Goal: Check status: Check status

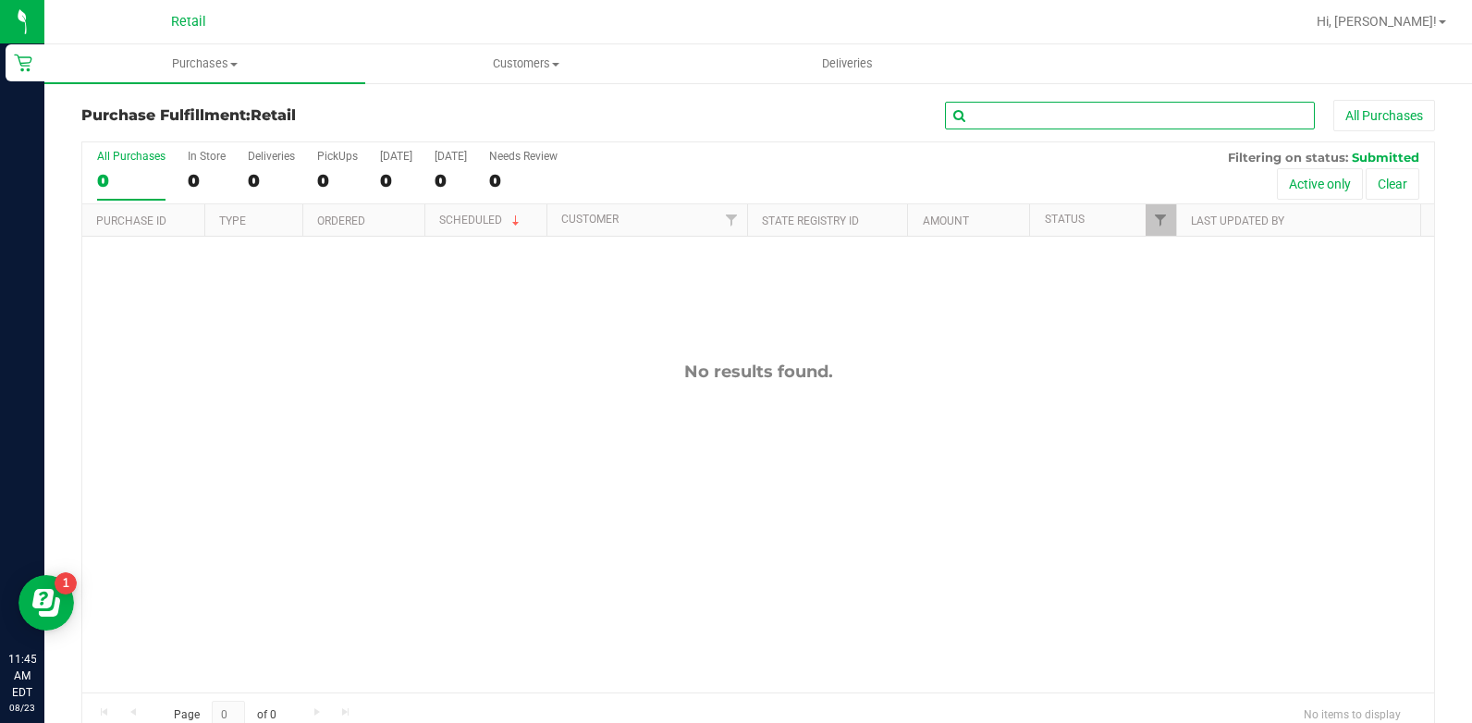
click at [1011, 120] on input "text" at bounding box center [1130, 116] width 370 height 28
type input "pecar"
click at [208, 68] on span "Purchases" at bounding box center [204, 63] width 321 height 17
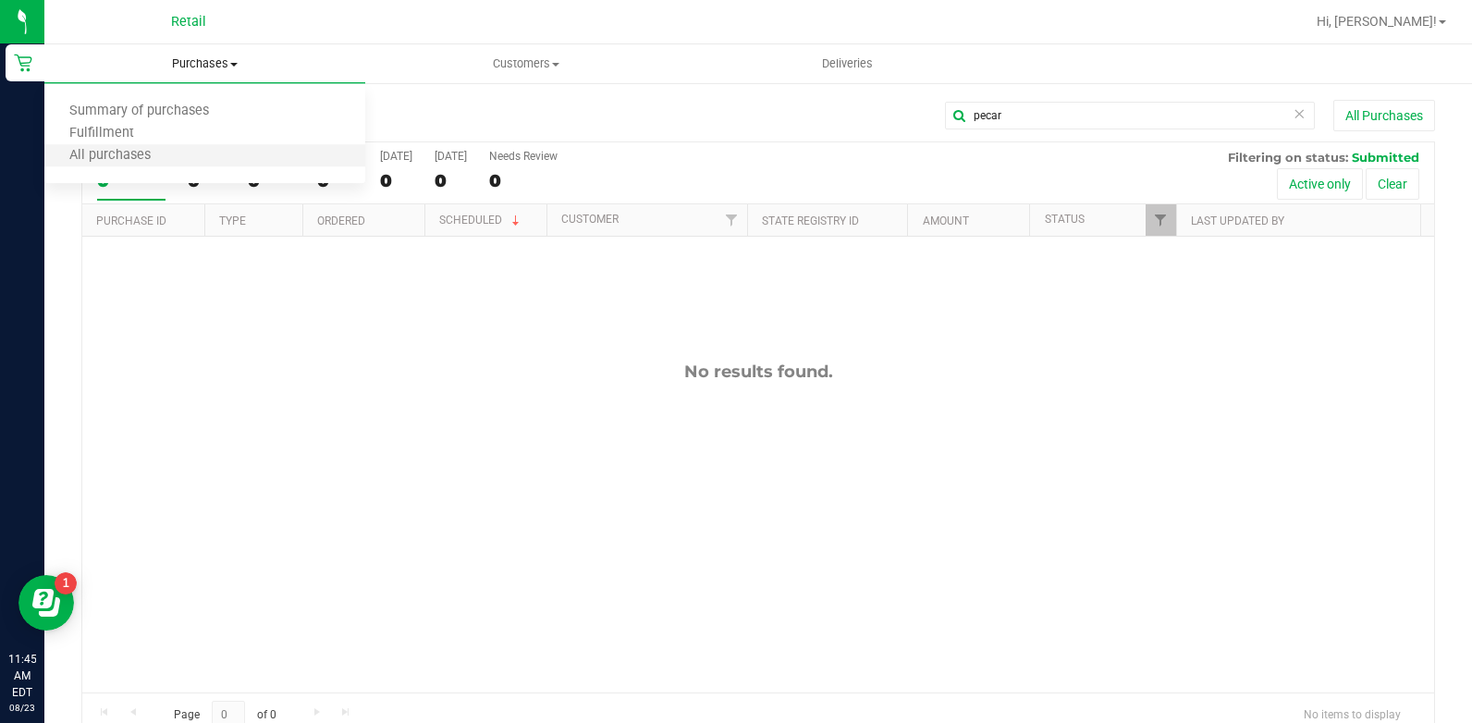
click at [216, 160] on li "All purchases" at bounding box center [204, 156] width 321 height 22
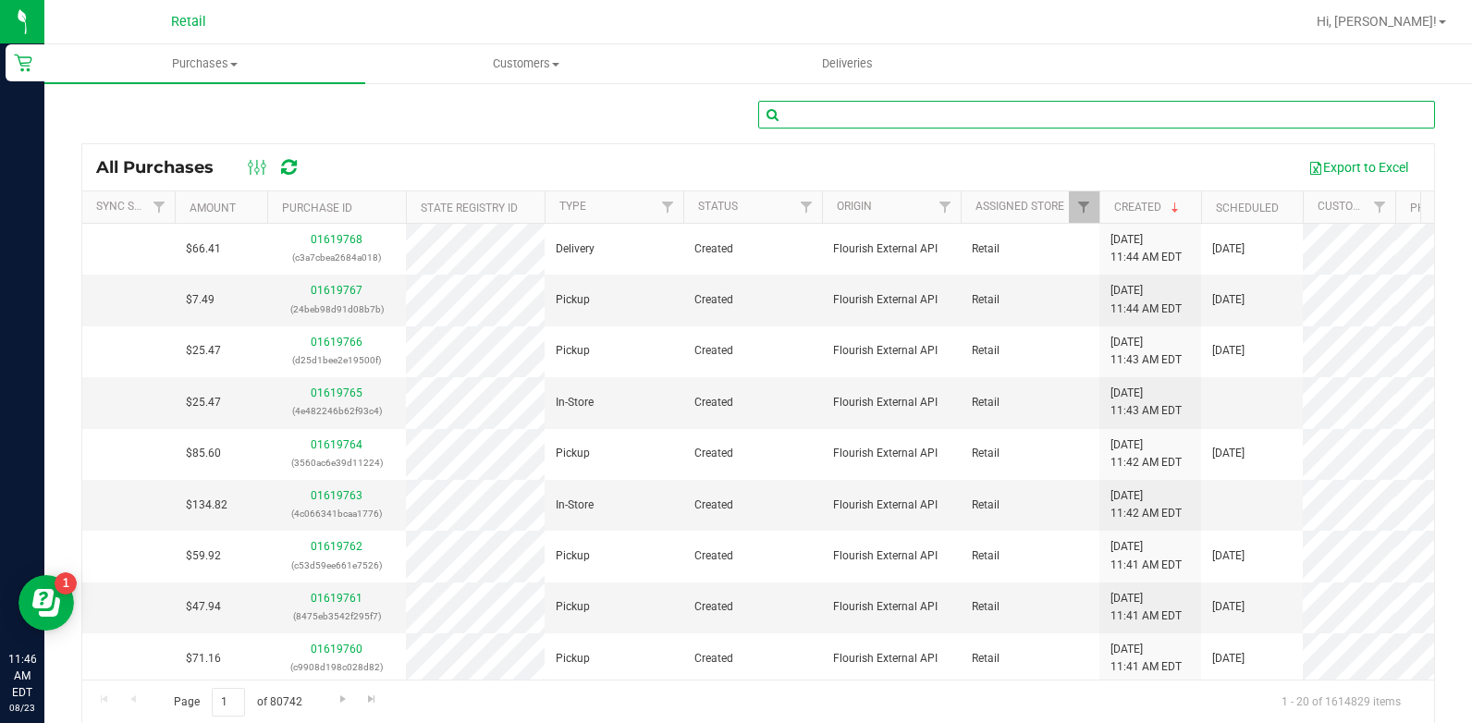
click at [802, 109] on input "text" at bounding box center [1096, 115] width 677 height 28
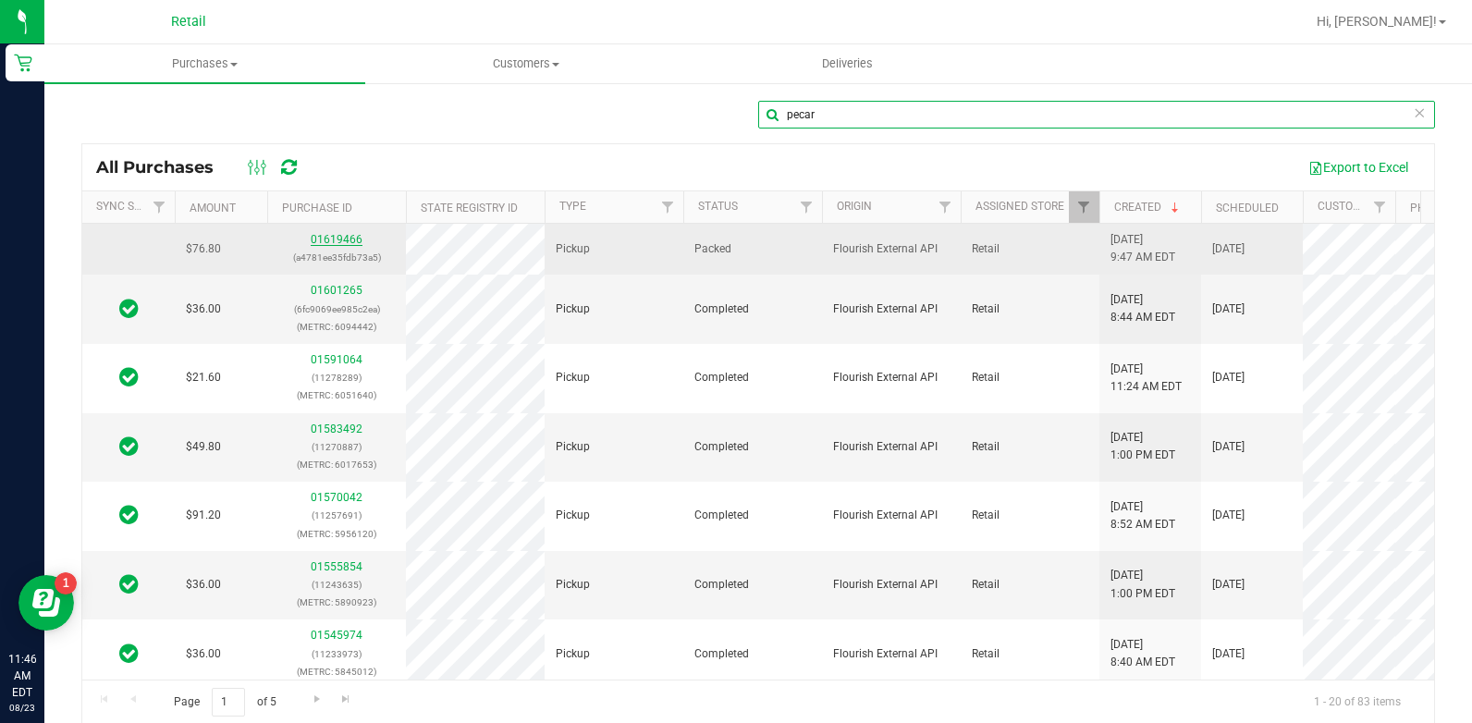
type input "pecar"
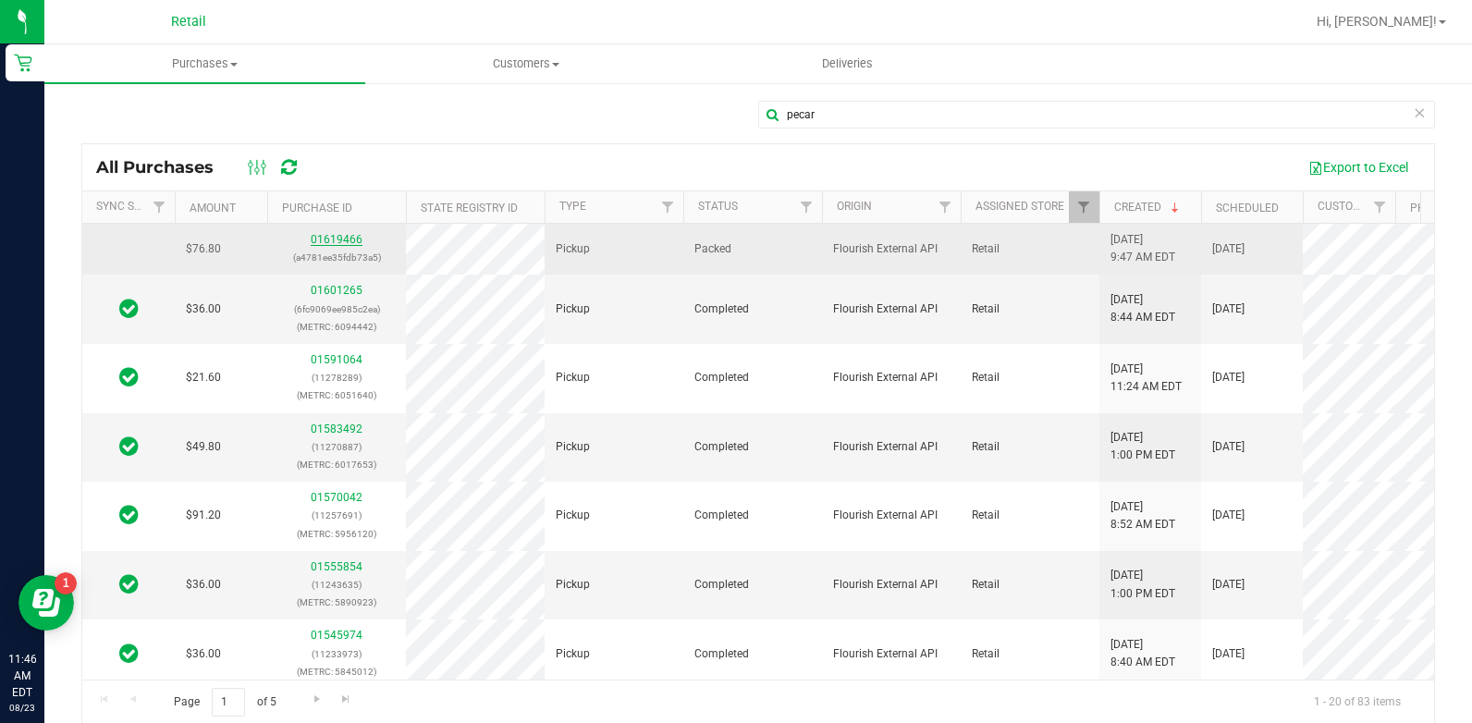
click at [336, 235] on link "01619466" at bounding box center [337, 239] width 52 height 13
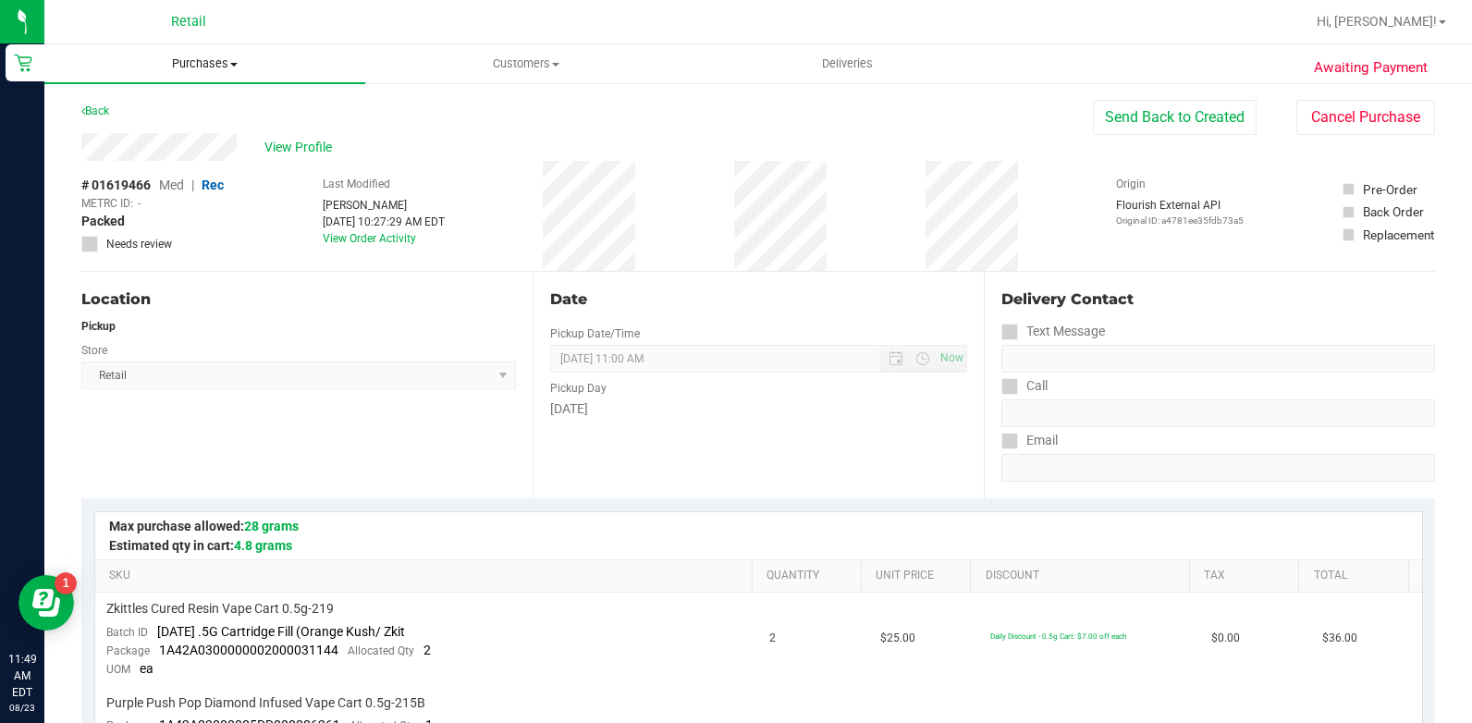
click at [187, 67] on span "Purchases" at bounding box center [204, 63] width 321 height 17
click at [210, 160] on li "All purchases" at bounding box center [204, 156] width 321 height 22
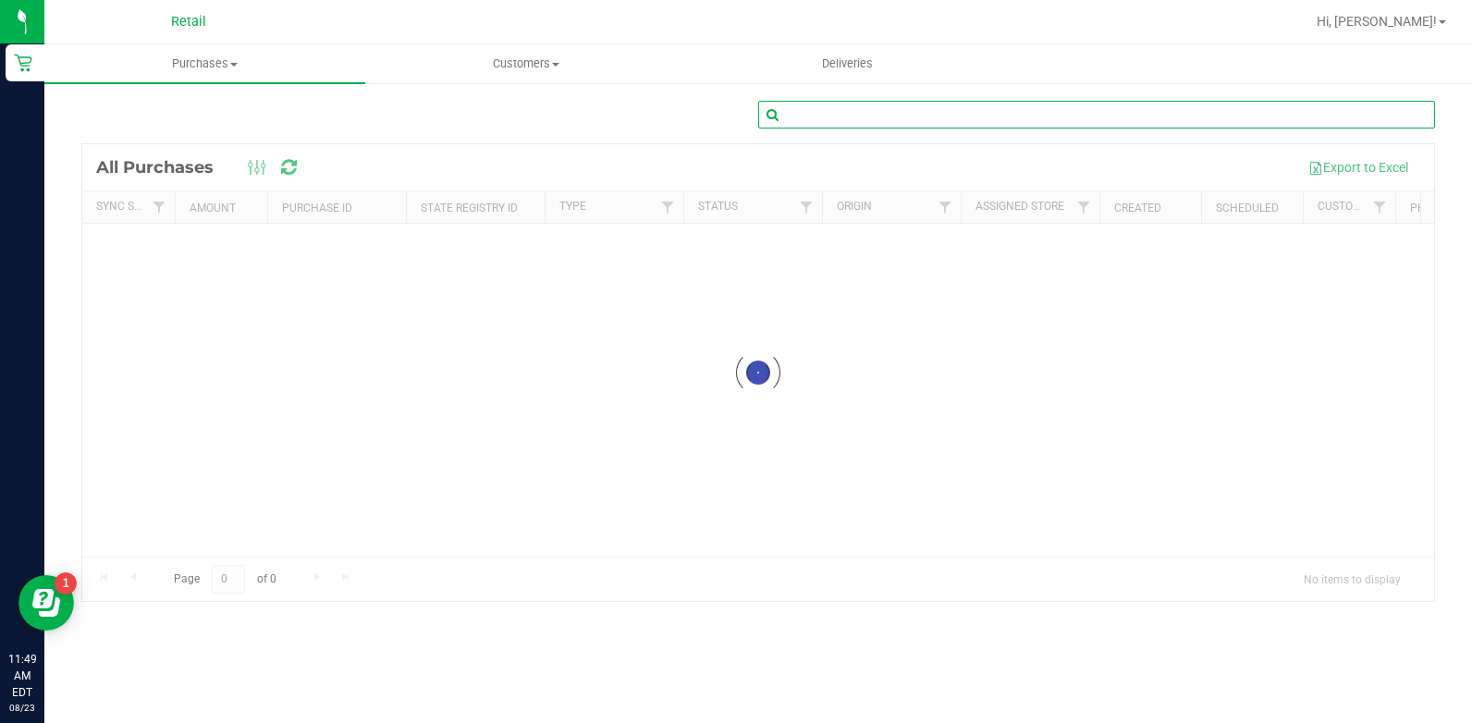
click at [1141, 107] on input "text" at bounding box center [1096, 115] width 677 height 28
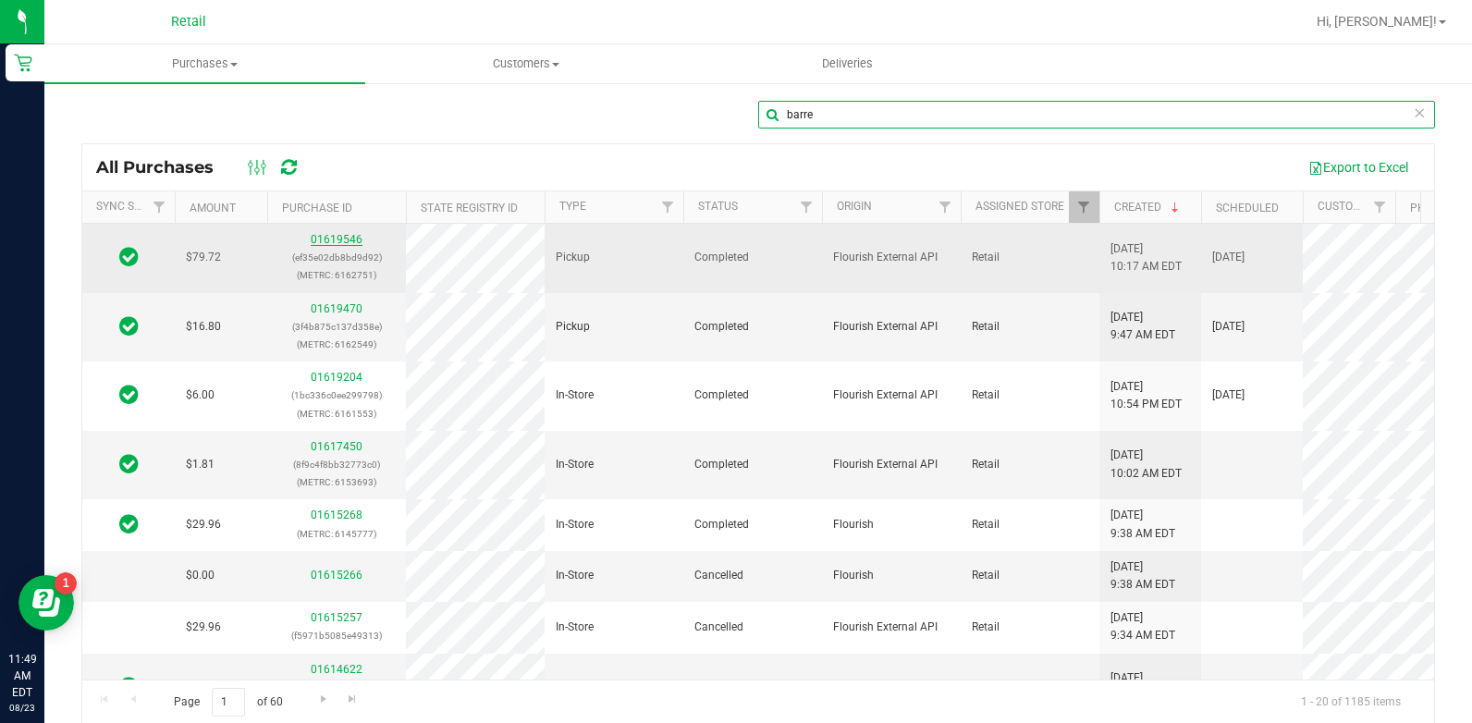
type input "barre"
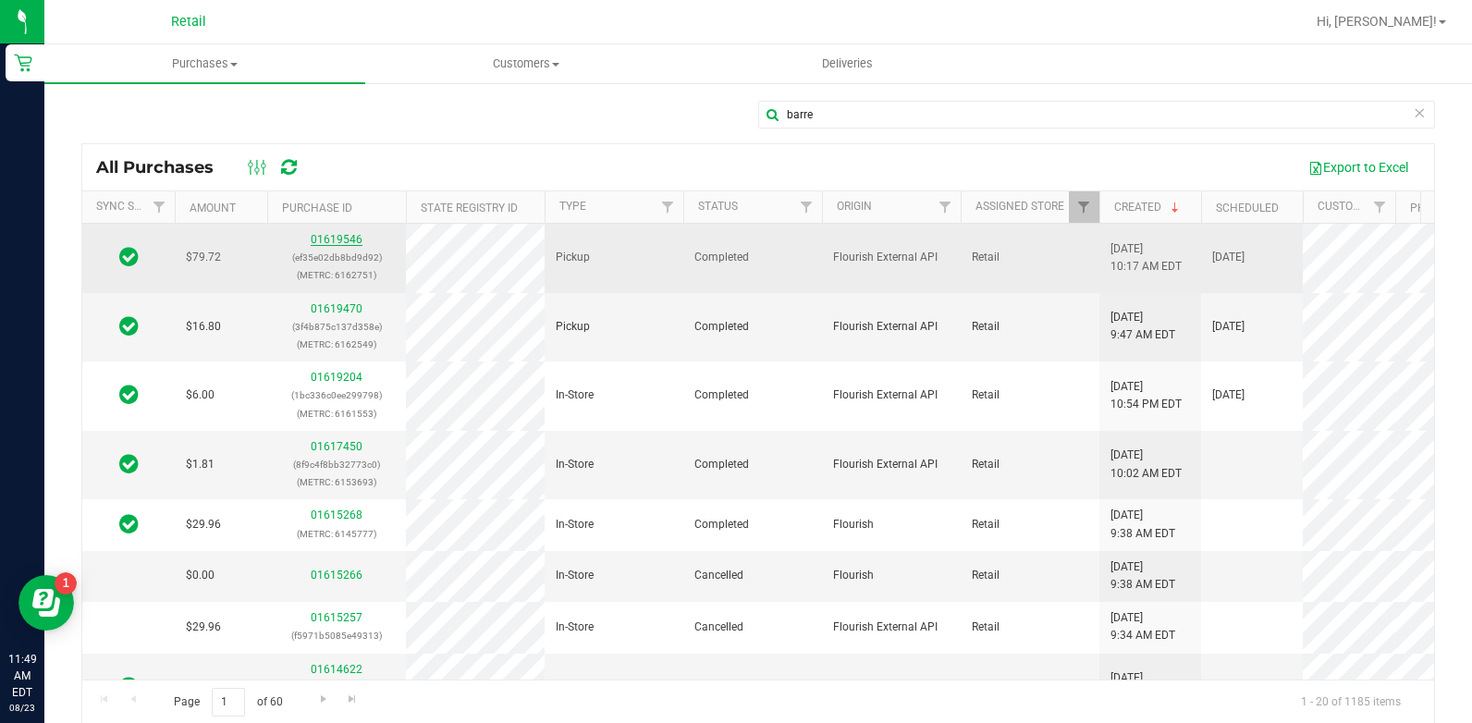
click at [341, 236] on link "01619546" at bounding box center [337, 239] width 52 height 13
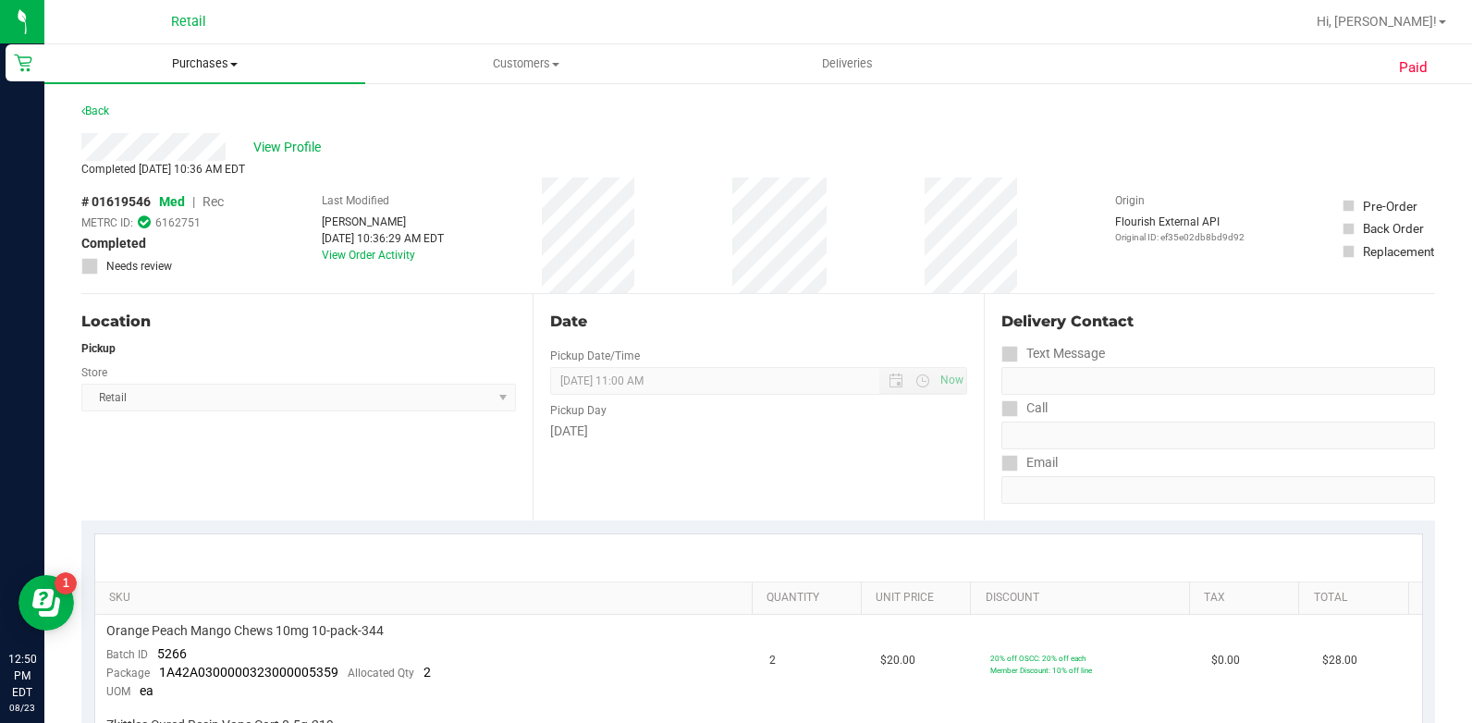
click at [172, 50] on uib-tab-heading "Purchases Summary of purchases Fulfillment All purchases" at bounding box center [204, 63] width 321 height 39
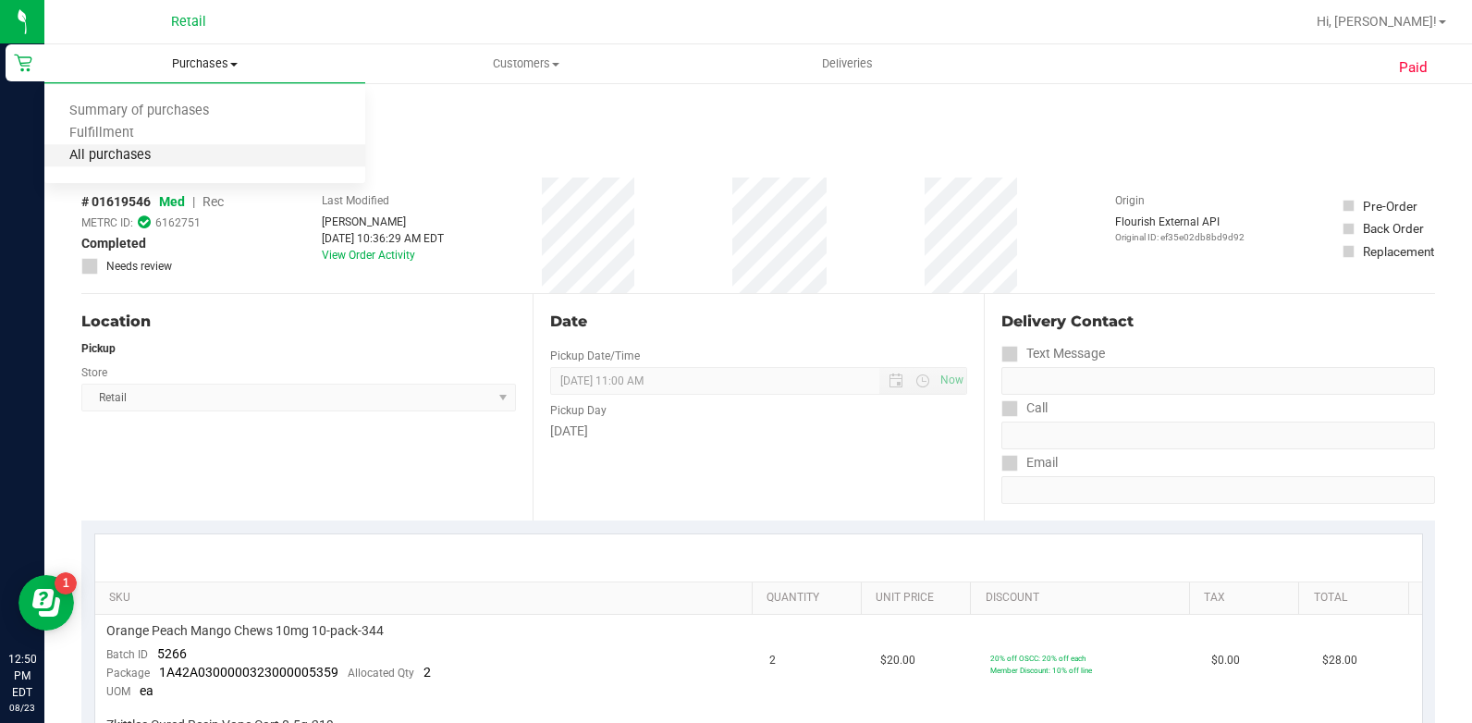
click at [168, 155] on span "All purchases" at bounding box center [109, 156] width 131 height 16
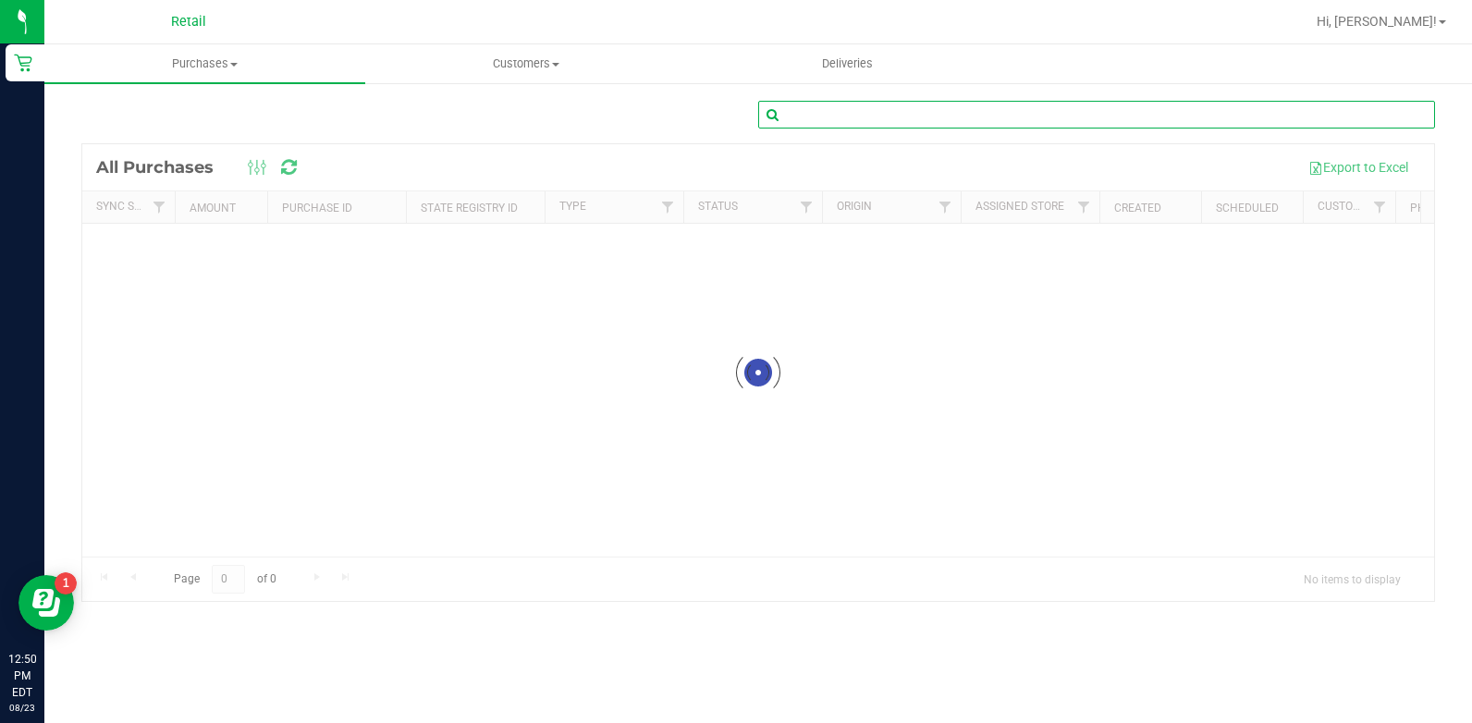
click at [961, 111] on input "text" at bounding box center [1096, 115] width 677 height 28
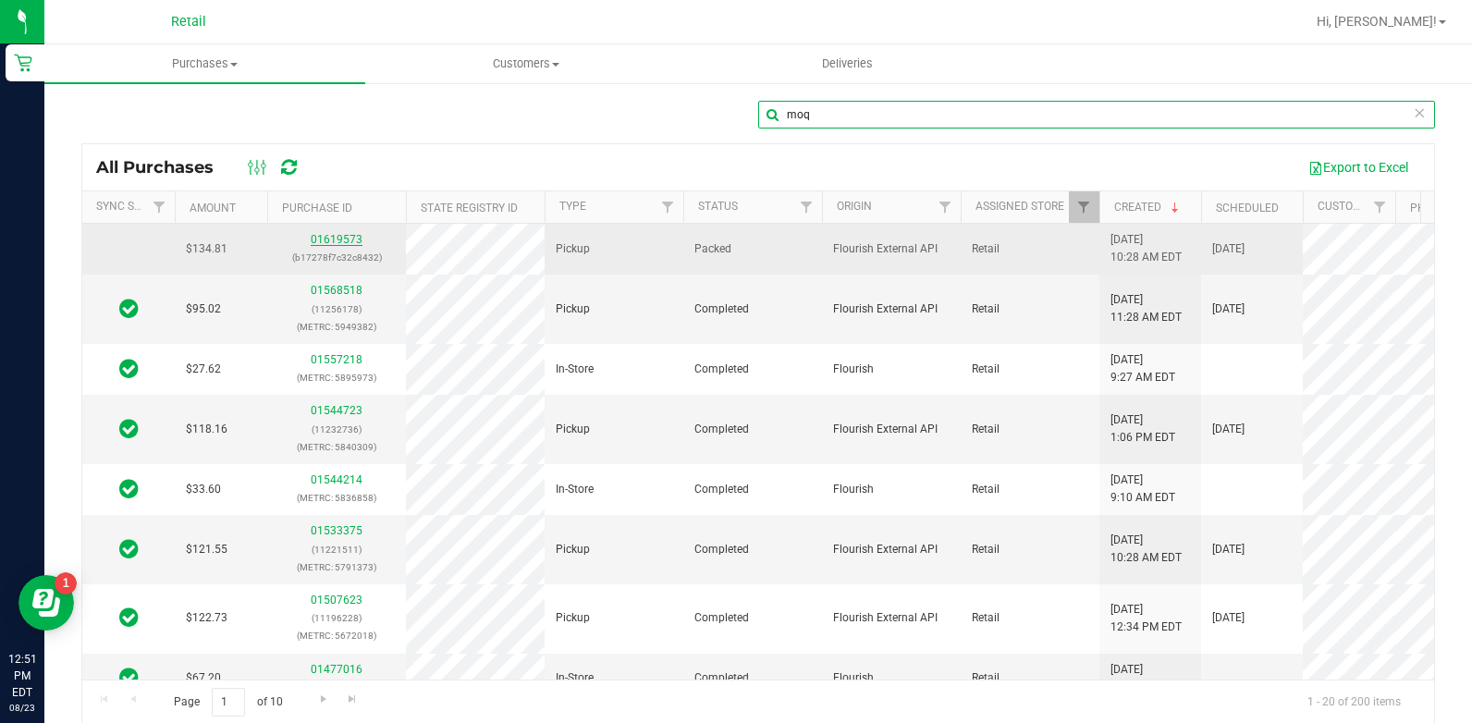
type input "moq"
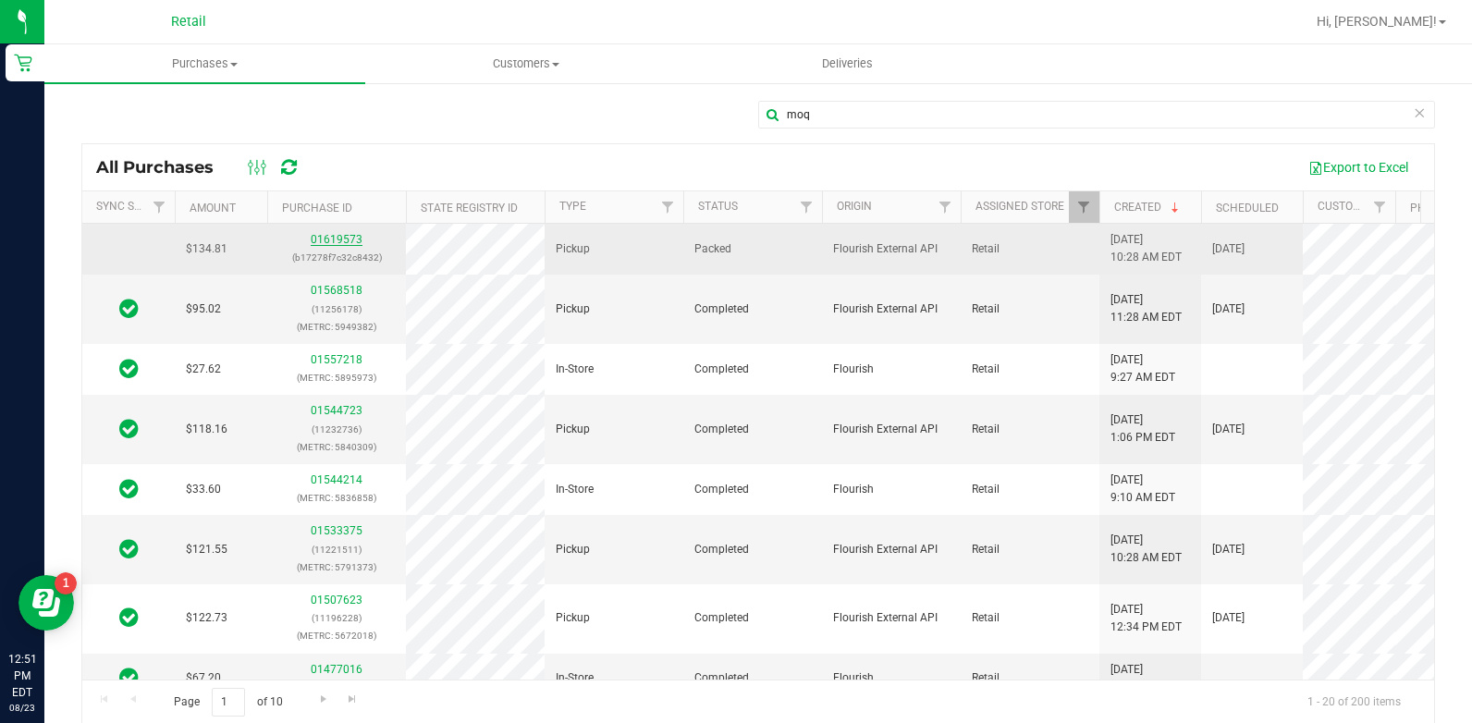
click at [326, 241] on link "01619573" at bounding box center [337, 239] width 52 height 13
